Goal: Find specific page/section: Find specific page/section

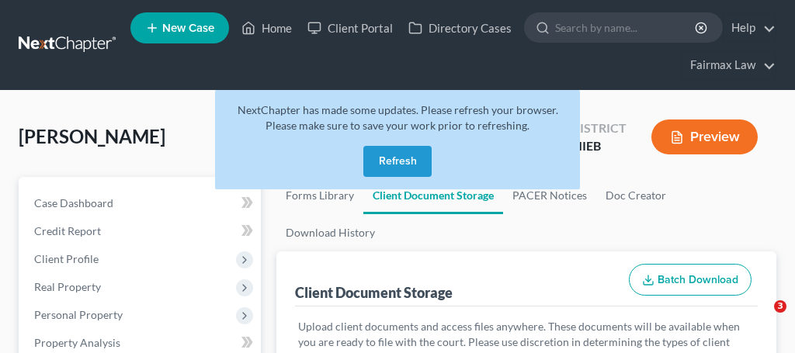
select select "32"
select select "6"
select select "7"
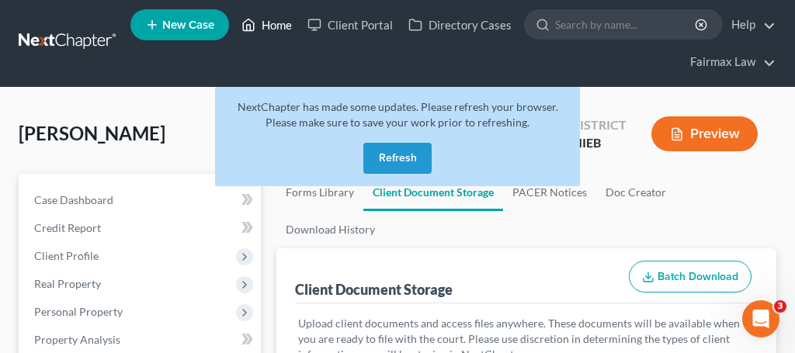
click at [286, 26] on link "Home" at bounding box center [267, 25] width 66 height 28
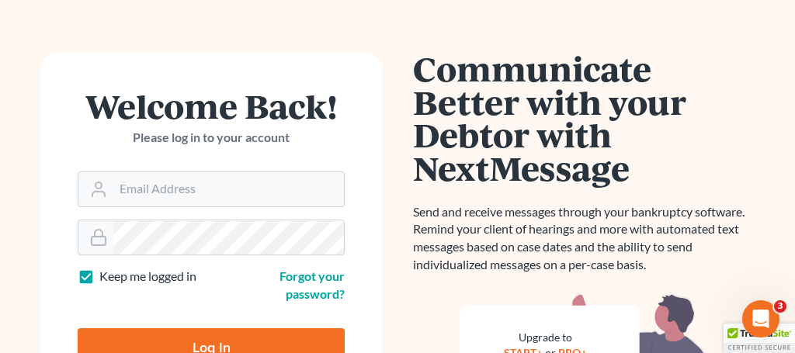
scroll to position [81, 0]
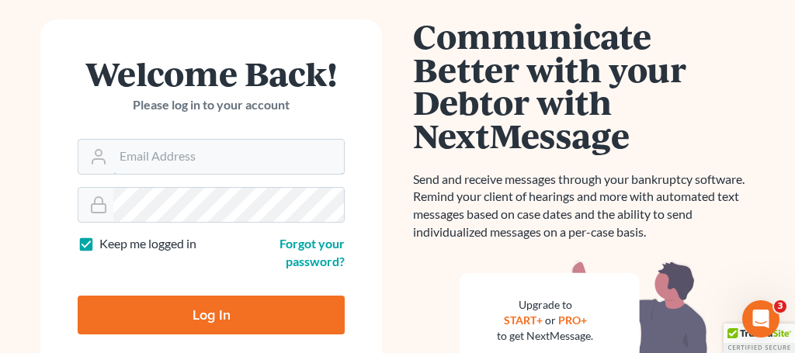
type input "[PERSON_NAME][EMAIL_ADDRESS][DOMAIN_NAME]"
click at [234, 322] on input "Log In" at bounding box center [211, 315] width 267 height 39
type input "Thinking..."
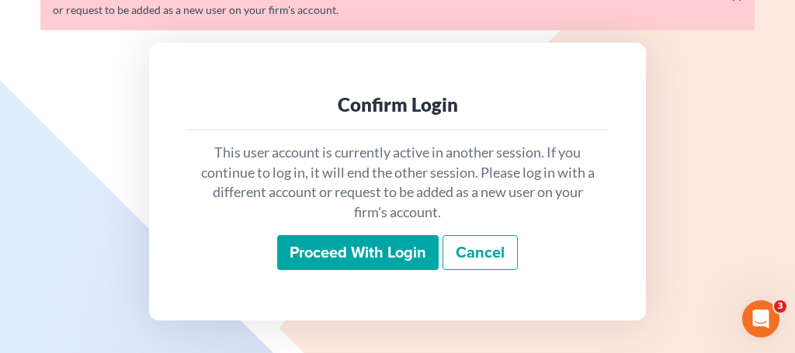
scroll to position [93, 0]
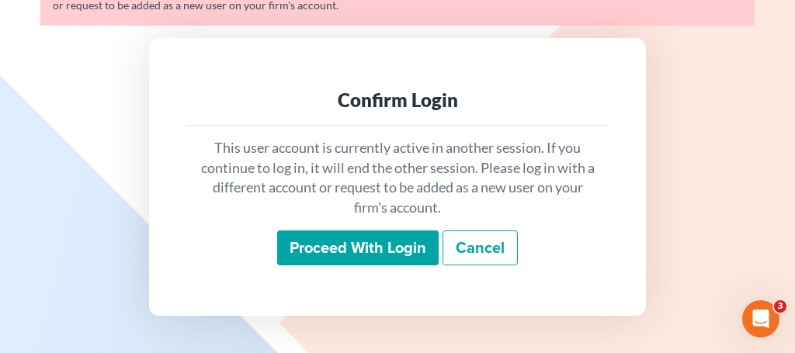
click at [366, 247] on input "Proceed with login" at bounding box center [358, 249] width 162 height 36
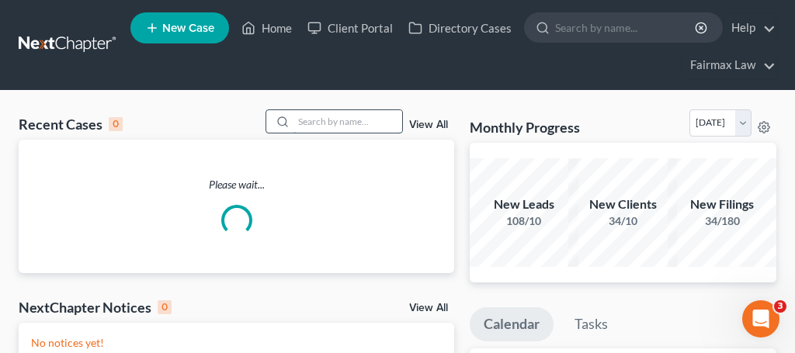
click at [348, 127] on input "search" at bounding box center [348, 121] width 109 height 23
type input "driscoll"
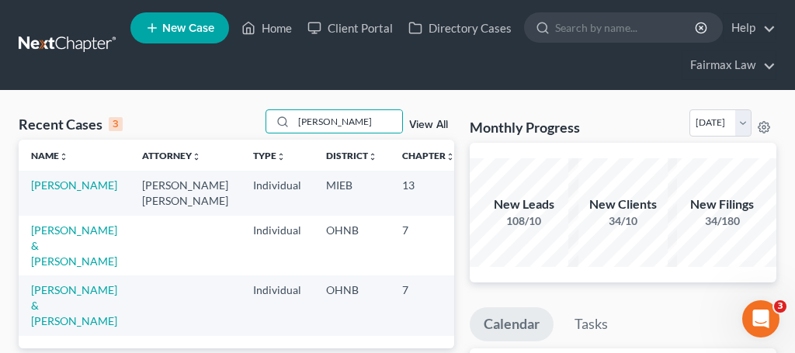
click at [48, 192] on td "Driscoll, Johney" at bounding box center [74, 193] width 111 height 44
click at [50, 187] on link "Driscoll, Johney" at bounding box center [74, 185] width 86 height 13
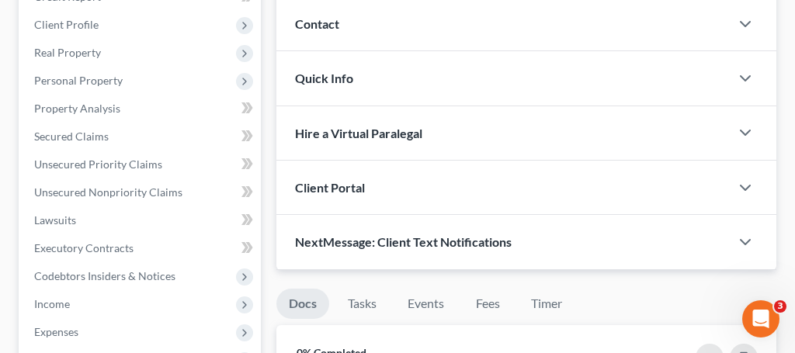
scroll to position [253, 0]
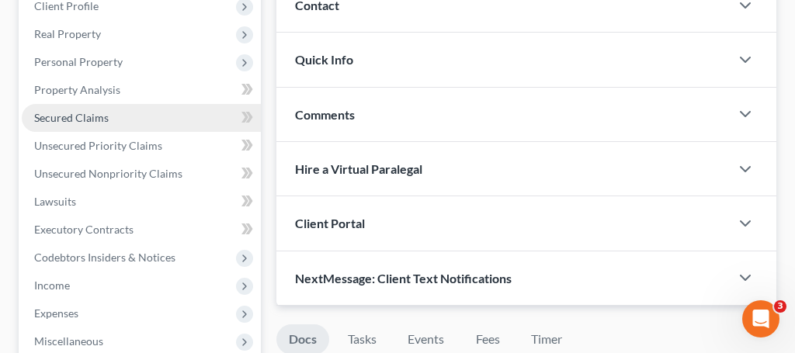
click at [100, 119] on span "Secured Claims" at bounding box center [71, 117] width 75 height 13
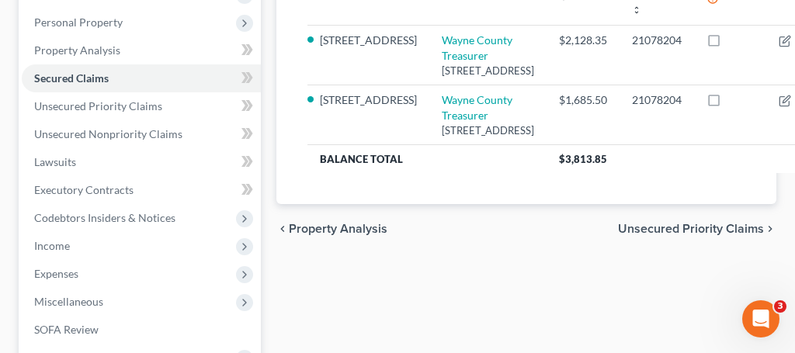
scroll to position [295, 0]
